Goal: Task Accomplishment & Management: Manage account settings

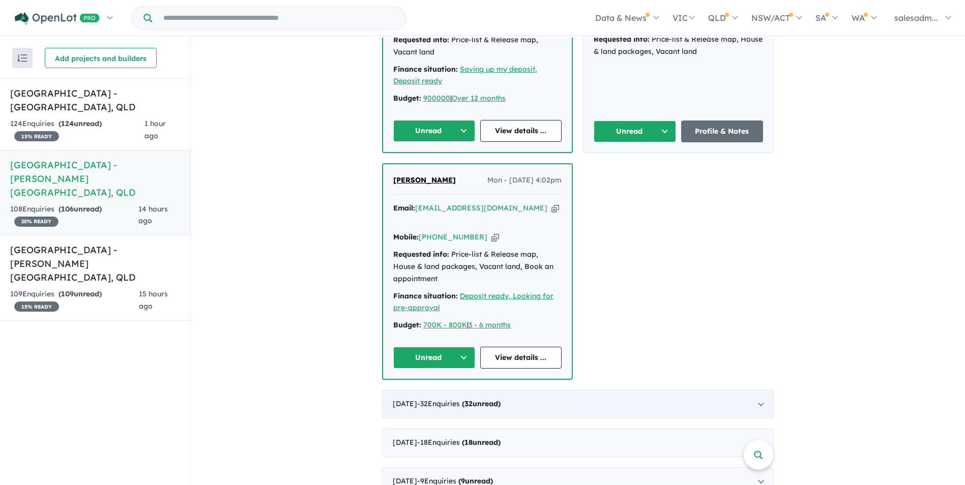
scroll to position [560, 0]
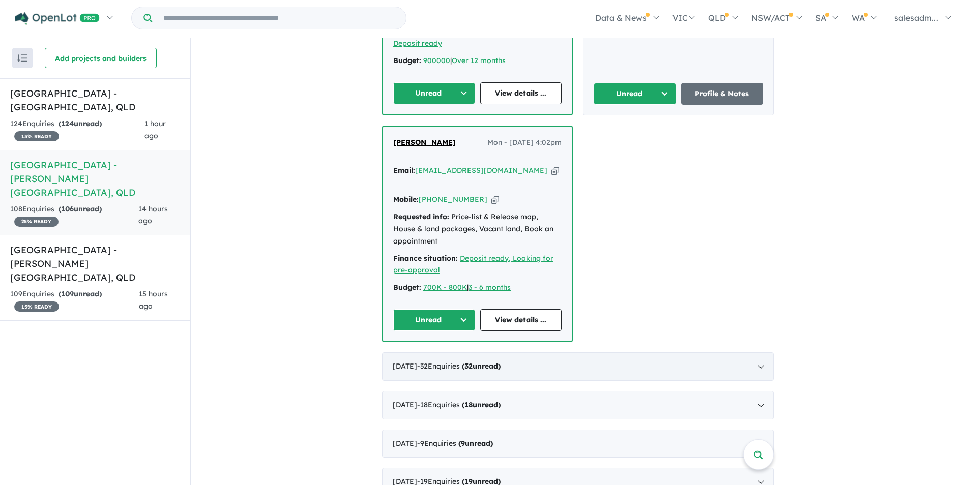
click at [635, 352] on div "[DATE] - 32 Enquir ies ( 32 unread)" at bounding box center [578, 366] width 392 height 28
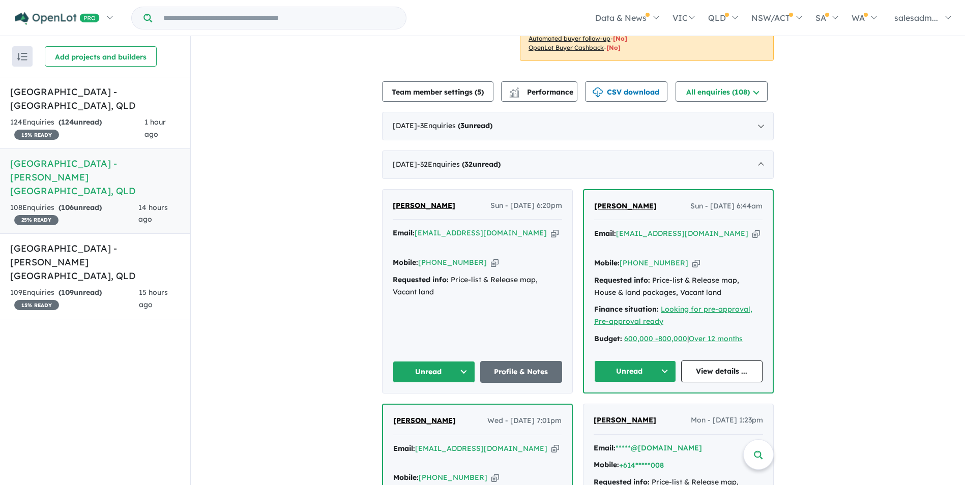
scroll to position [403, 0]
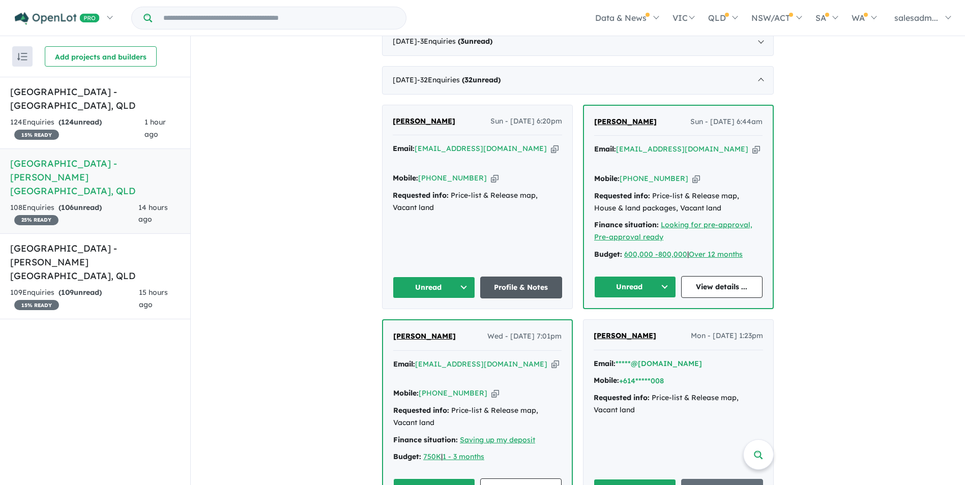
click at [538, 277] on link "Profile & Notes" at bounding box center [521, 288] width 82 height 22
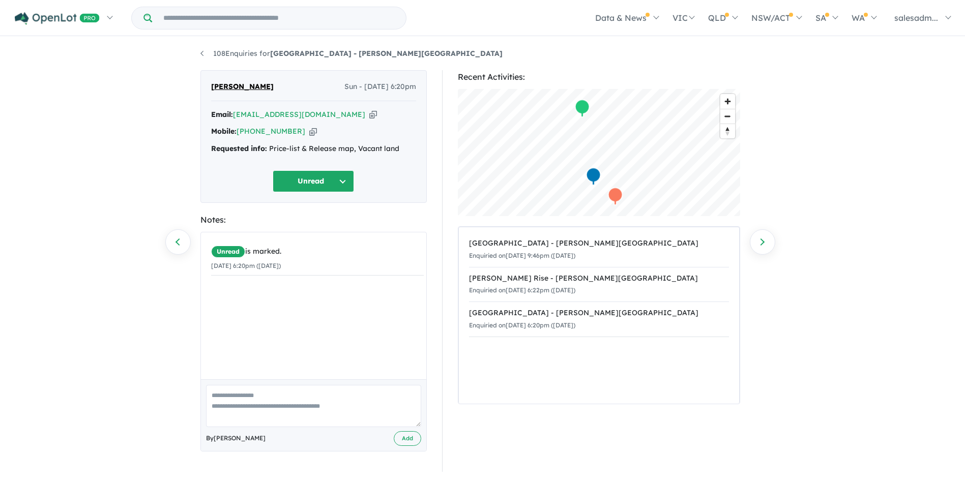
click at [309, 131] on icon "button" at bounding box center [313, 131] width 8 height 11
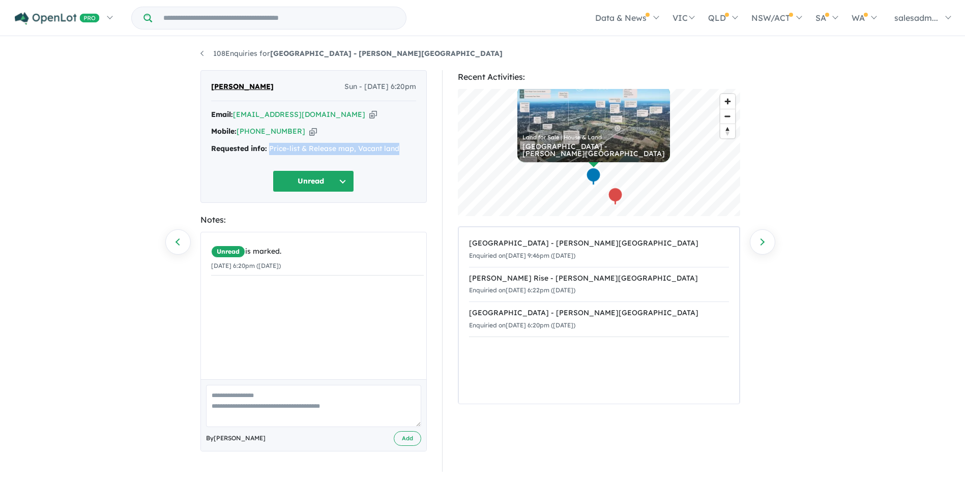
drag, startPoint x: 400, startPoint y: 148, endPoint x: 269, endPoint y: 151, distance: 131.3
click at [269, 151] on div "Requested info: Price-list & Release map, Vacant land" at bounding box center [313, 149] width 205 height 12
copy div "Price-list & Release map, Vacant land"
click at [240, 56] on link "108 Enquiries for Stone Ridge Estate - Logan Reserve" at bounding box center [351, 53] width 302 height 9
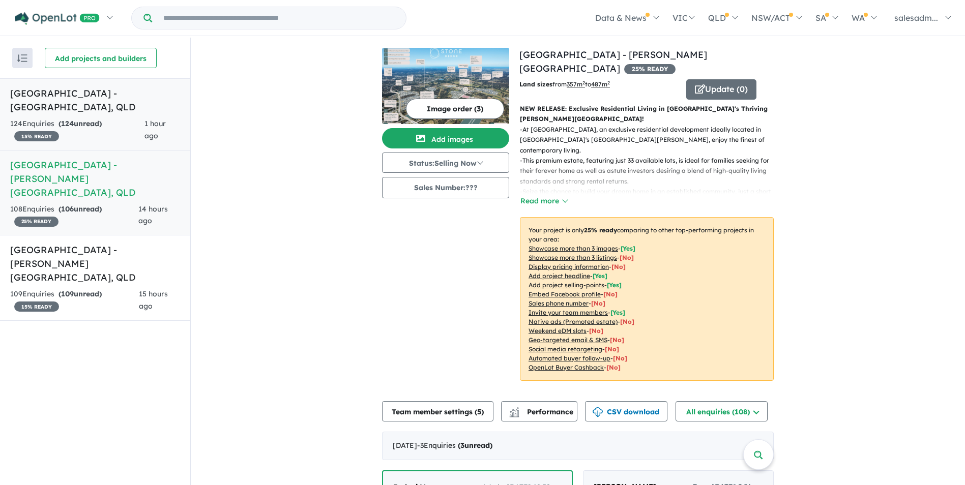
click at [140, 113] on h5 "Aviary Ridge Estate - Park Ridge , QLD" at bounding box center [95, 99] width 170 height 27
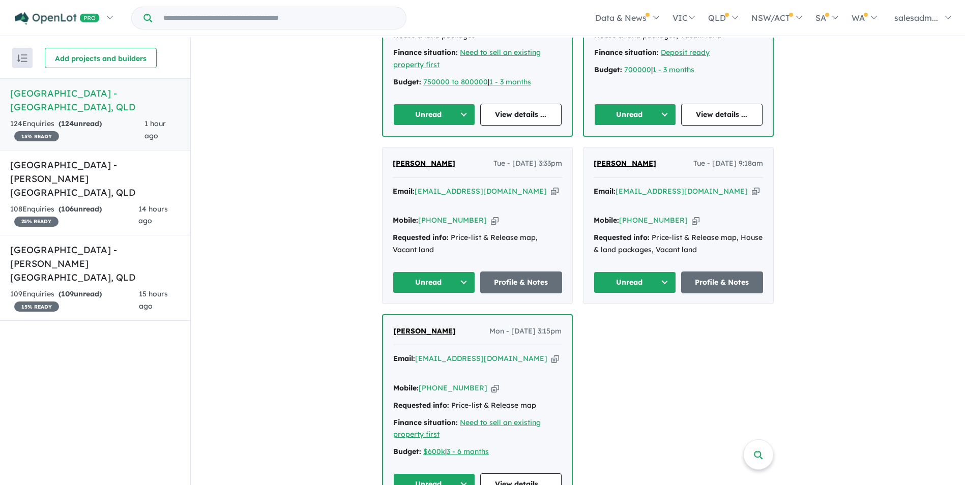
scroll to position [458, 0]
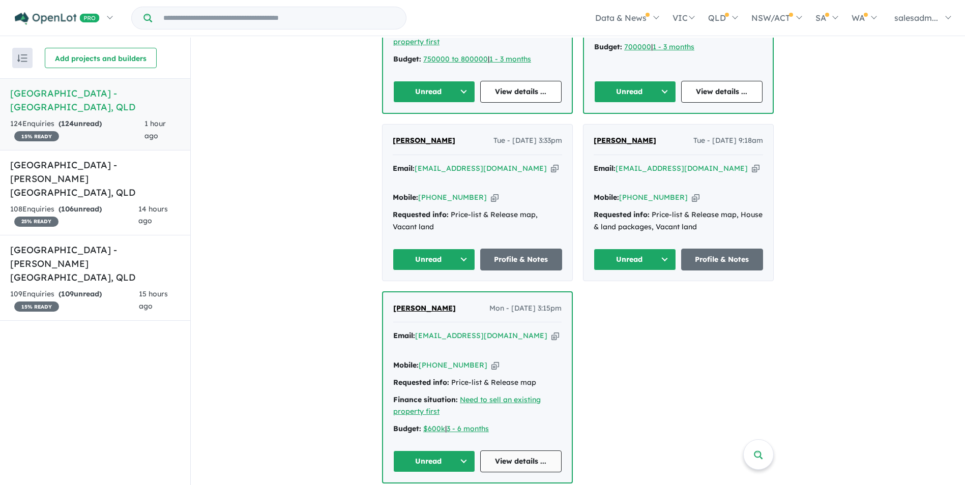
click at [538, 451] on link "View details ..." at bounding box center [521, 462] width 82 height 22
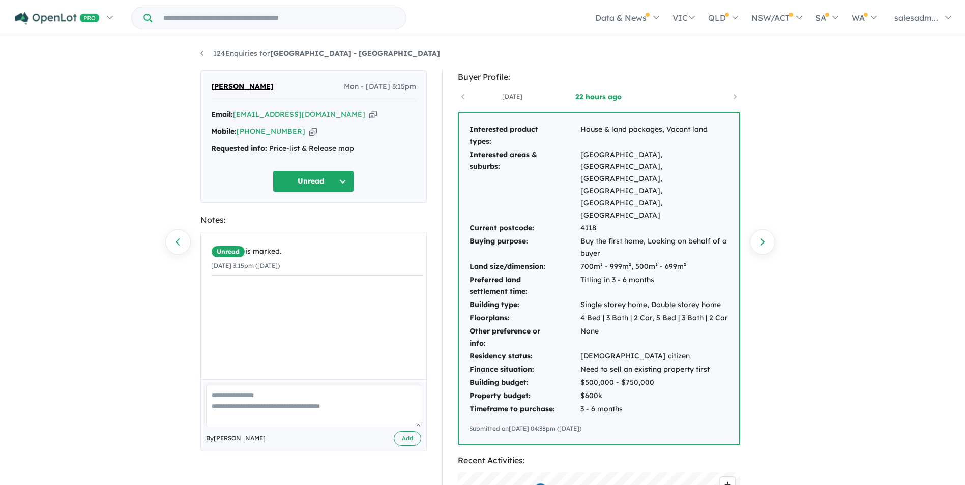
click at [309, 132] on icon "button" at bounding box center [313, 131] width 8 height 11
click at [369, 114] on icon "button" at bounding box center [373, 114] width 8 height 11
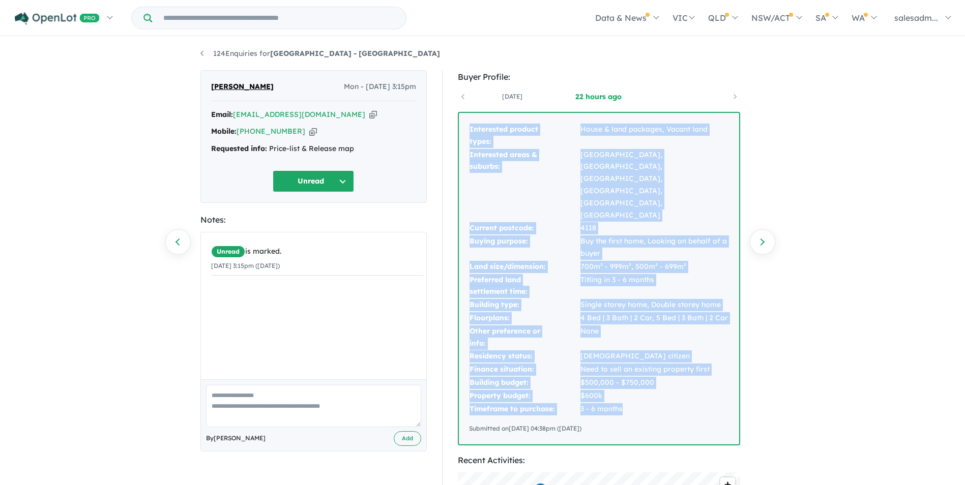
drag, startPoint x: 466, startPoint y: 130, endPoint x: 661, endPoint y: 359, distance: 300.2
click at [661, 359] on div "Interested product types: House & land packages, Vacant land Interested areas &…" at bounding box center [599, 279] width 280 height 332
copy tbody "Interested product types: House & land packages, Vacant land Interested areas &…"
click at [242, 53] on link "124 Enquiries for Aviary Ridge Estate - Park Ridge" at bounding box center [320, 53] width 240 height 9
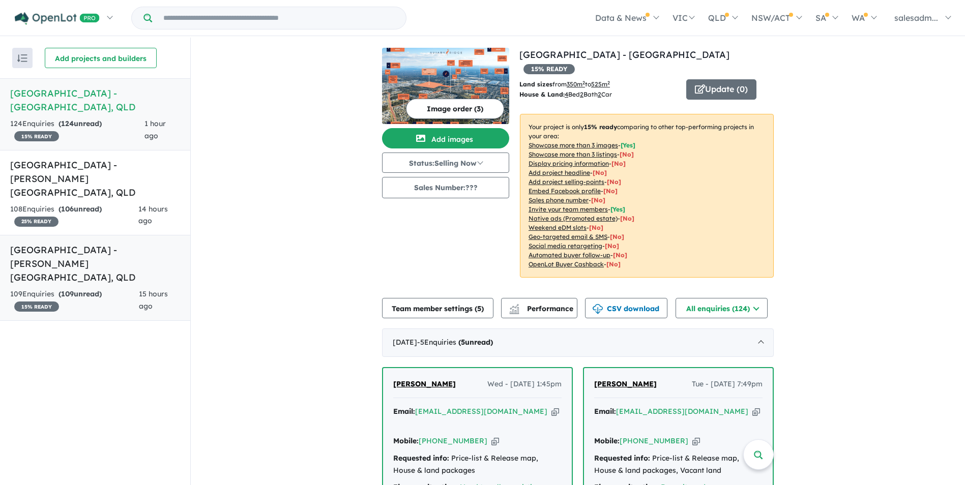
click at [113, 288] on div "109 Enquir ies ( 109 unread) 15 % READY" at bounding box center [74, 300] width 129 height 24
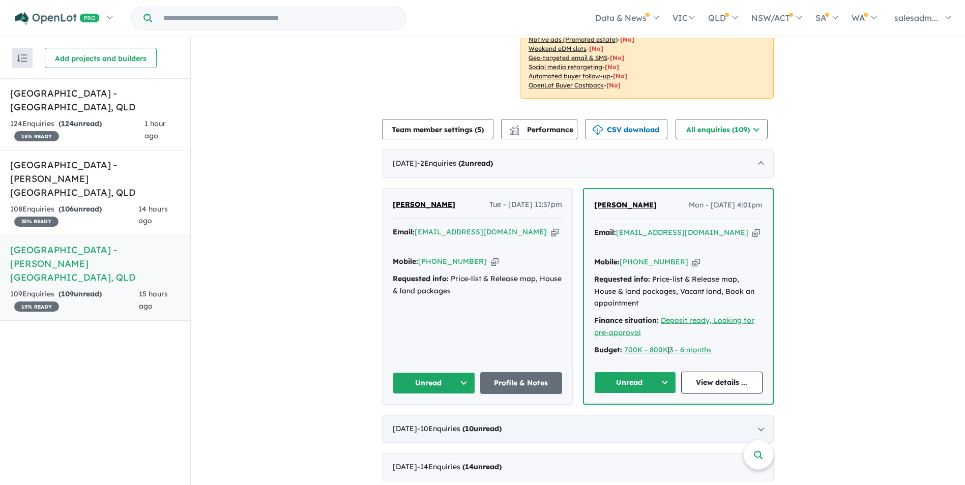
scroll to position [254, 0]
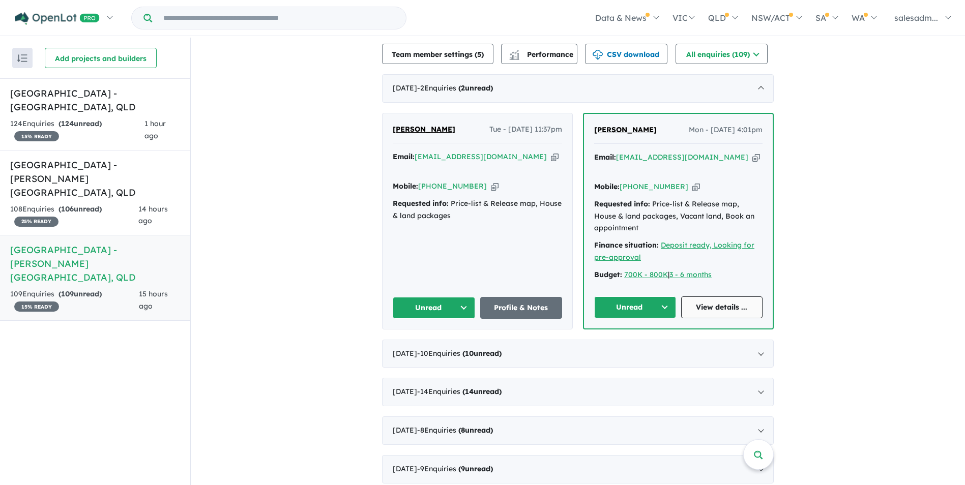
click at [717, 297] on link "View details ..." at bounding box center [722, 308] width 82 height 22
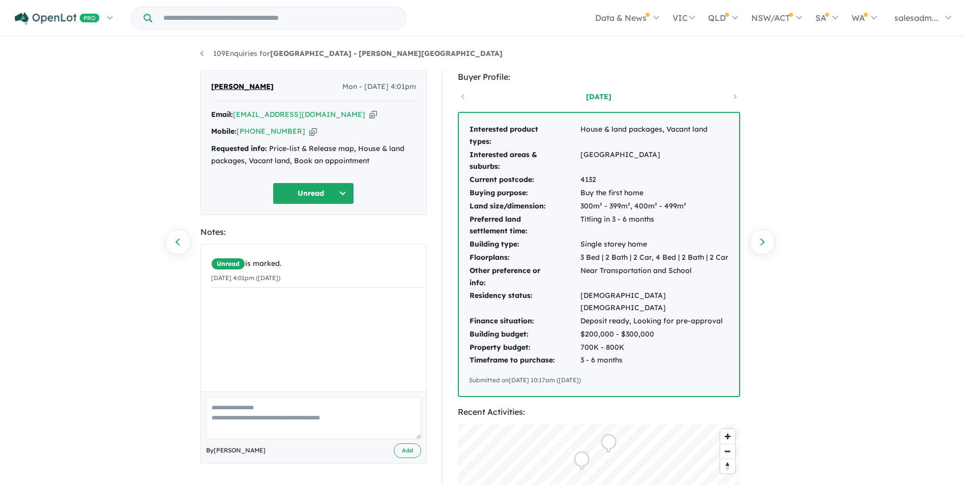
click at [309, 133] on icon "button" at bounding box center [313, 131] width 8 height 11
drag, startPoint x: 342, startPoint y: 117, endPoint x: 354, endPoint y: 117, distance: 11.7
click at [369, 117] on icon "button" at bounding box center [373, 114] width 8 height 11
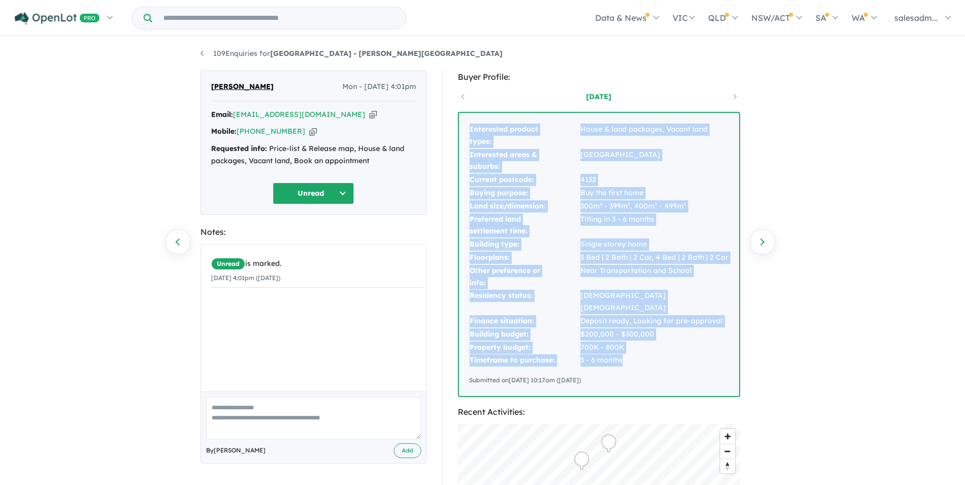
drag, startPoint x: 466, startPoint y: 128, endPoint x: 652, endPoint y: 346, distance: 286.2
click at [652, 346] on div "Interested product types: House & land packages, Vacant land Interested areas &…" at bounding box center [599, 254] width 280 height 283
copy tbody "Interested product types: House & land packages, Vacant land Interested areas &…"
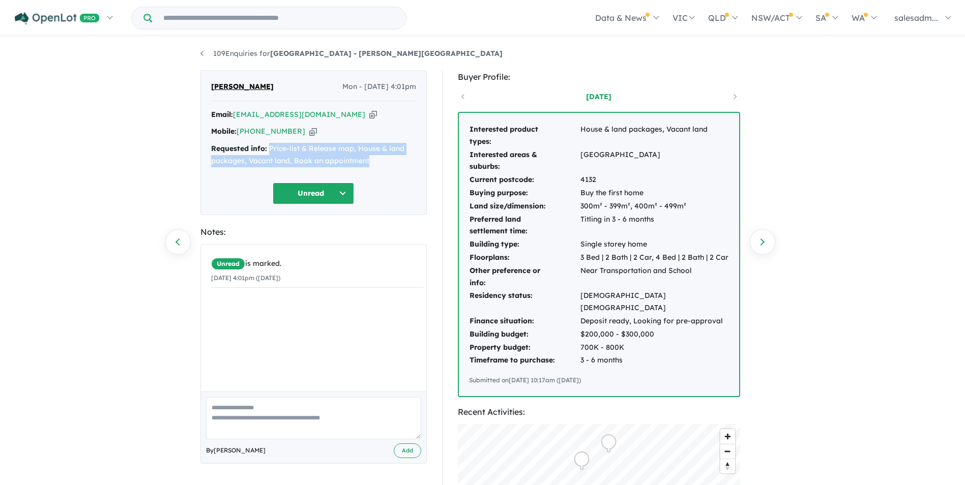
drag, startPoint x: 373, startPoint y: 162, endPoint x: 270, endPoint y: 147, distance: 104.9
click at [270, 147] on div "Requested info: Price-list & Release map, House & land packages, Vacant land, B…" at bounding box center [313, 155] width 205 height 24
copy div "Price-list & Release map, House & land packages, Vacant land, Book an appointme…"
click at [220, 55] on link "109 Enquiries for Park Lane Reserve Estate - Logan Reserve" at bounding box center [351, 53] width 302 height 9
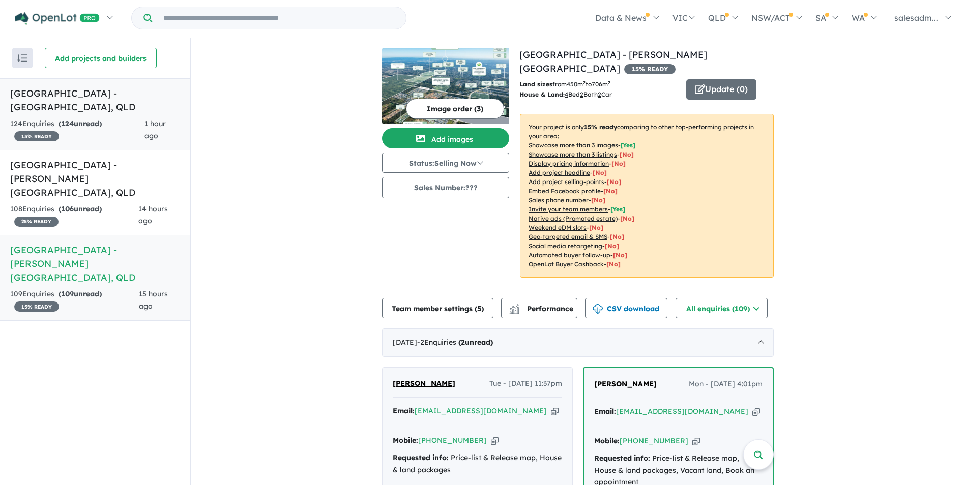
click at [101, 133] on div "124 Enquir ies ( 124 unread) 15 % READY" at bounding box center [77, 130] width 134 height 24
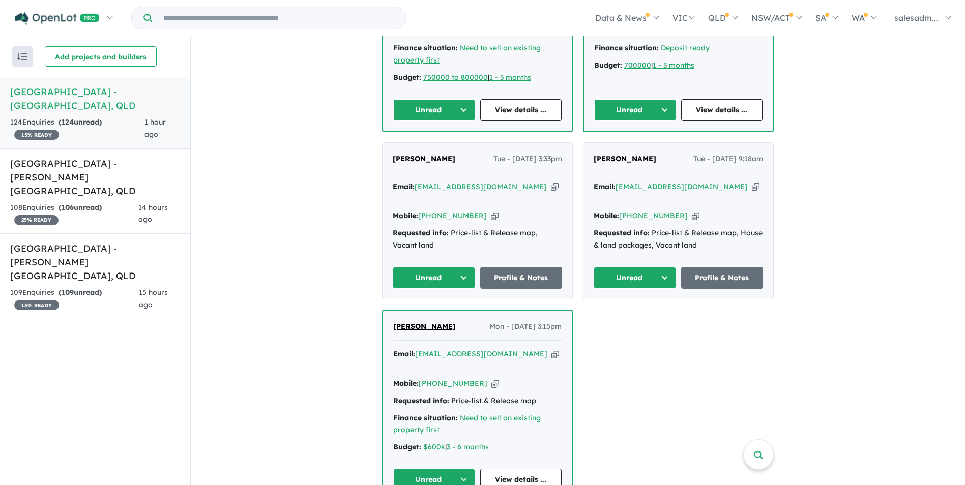
scroll to position [458, 0]
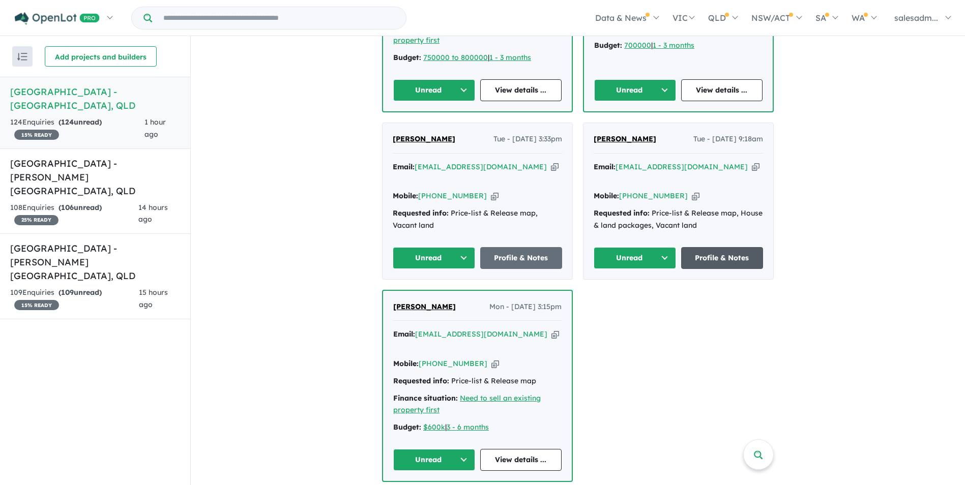
click at [713, 247] on link "Profile & Notes" at bounding box center [722, 258] width 82 height 22
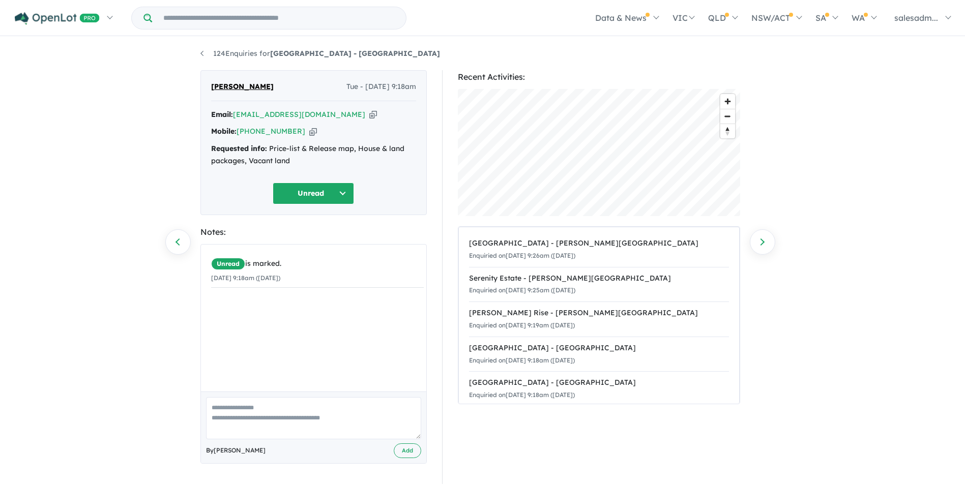
click at [369, 111] on icon "button" at bounding box center [373, 114] width 8 height 11
click at [309, 132] on icon "button" at bounding box center [313, 131] width 8 height 11
click at [369, 113] on icon "button" at bounding box center [373, 114] width 8 height 11
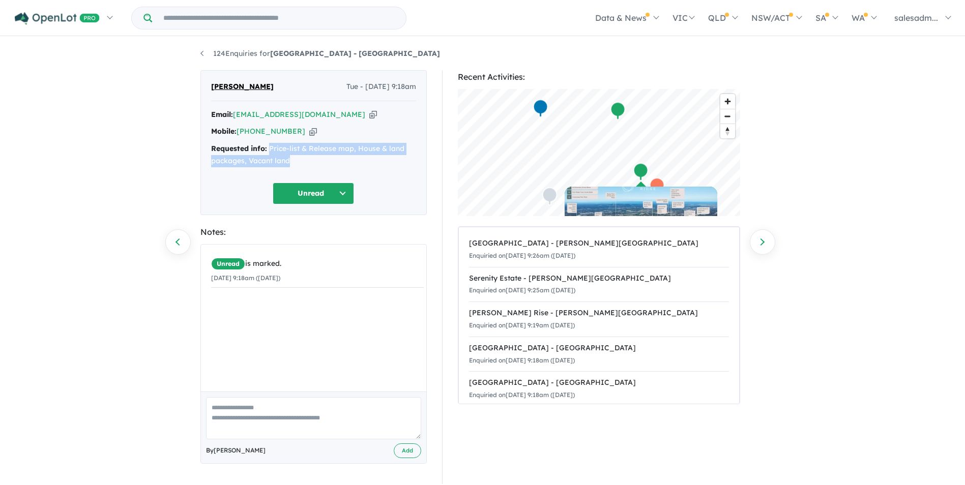
drag, startPoint x: 295, startPoint y: 159, endPoint x: 269, endPoint y: 149, distance: 27.2
click at [269, 149] on div "Requested info: Price-list & Release map, House & land packages, Vacant land" at bounding box center [313, 155] width 205 height 24
copy div "Price-list & Release map, House & land packages, Vacant land"
click at [221, 49] on link "124 Enquiries for [GEOGRAPHIC_DATA] - [GEOGRAPHIC_DATA]" at bounding box center [320, 53] width 240 height 9
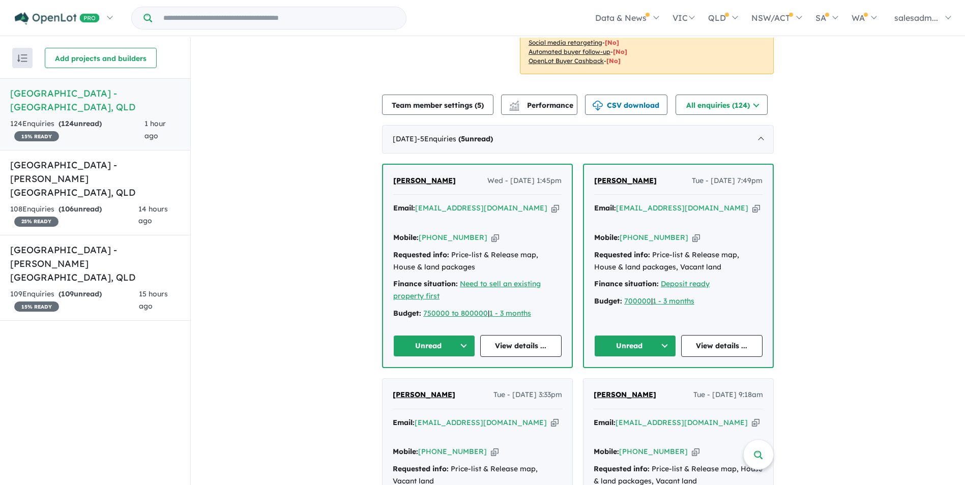
scroll to position [254, 0]
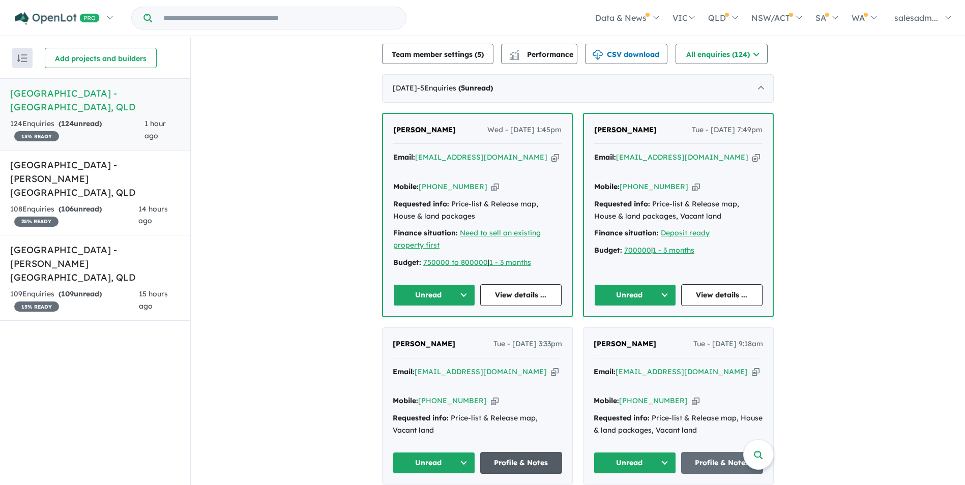
click at [544, 452] on link "Profile & Notes" at bounding box center [521, 463] width 82 height 22
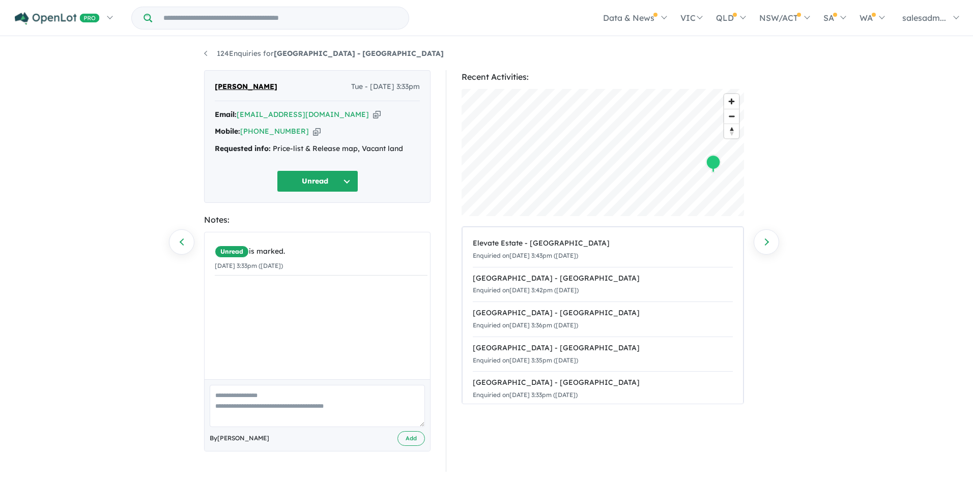
click at [373, 115] on icon "button" at bounding box center [377, 114] width 8 height 11
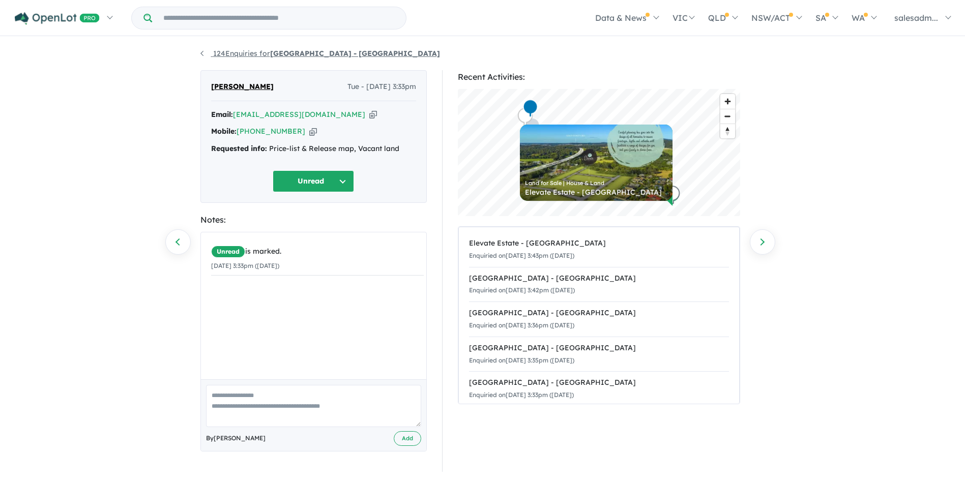
click at [300, 57] on strong "[GEOGRAPHIC_DATA] - [GEOGRAPHIC_DATA]" at bounding box center [355, 53] width 170 height 9
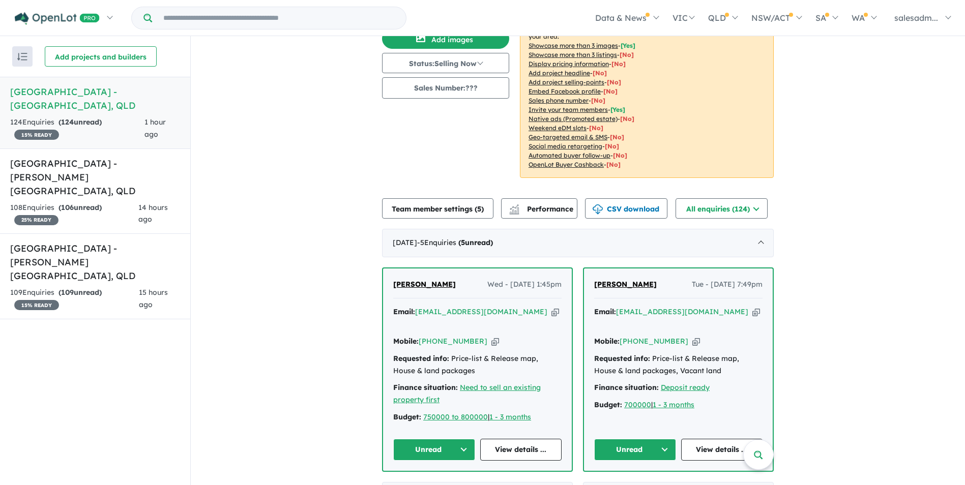
scroll to position [153, 0]
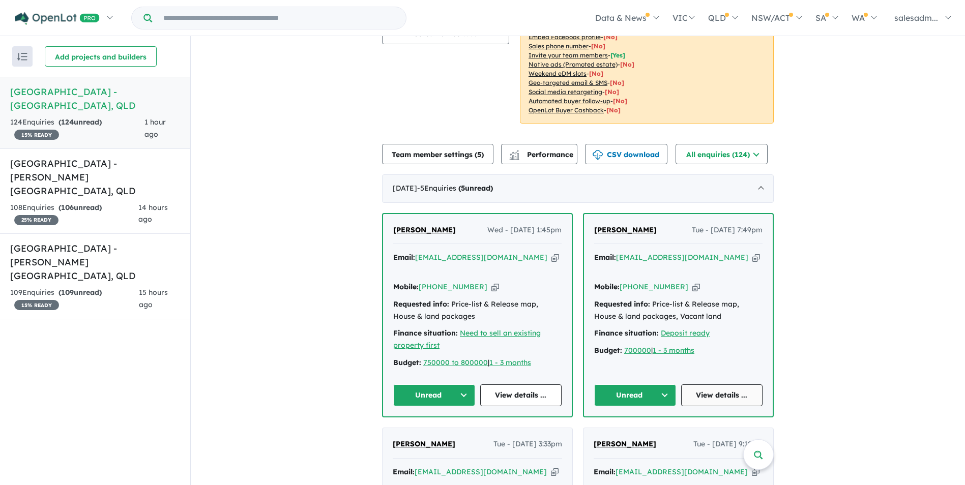
click at [733, 385] on link "View details ..." at bounding box center [722, 396] width 82 height 22
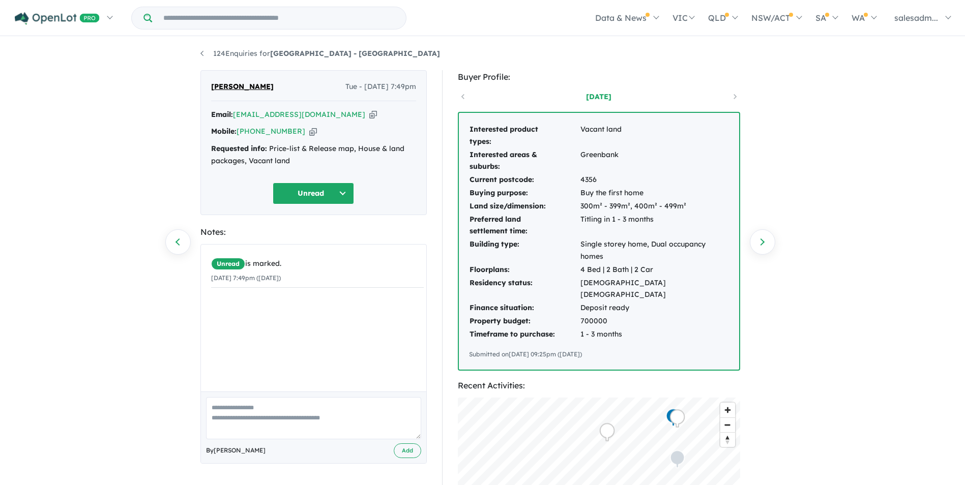
click at [369, 114] on icon "button" at bounding box center [373, 114] width 8 height 11
click at [309, 131] on icon "button" at bounding box center [313, 131] width 8 height 11
drag, startPoint x: 310, startPoint y: 116, endPoint x: 341, endPoint y: 130, distance: 33.5
click at [369, 116] on icon "button" at bounding box center [373, 114] width 8 height 11
